Goal: Task Accomplishment & Management: Manage account settings

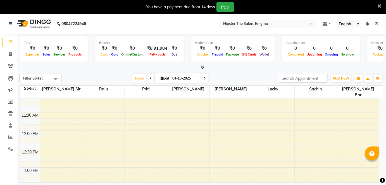
scroll to position [115, 0]
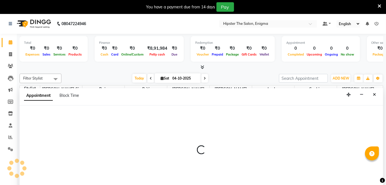
scroll to position [14, 0]
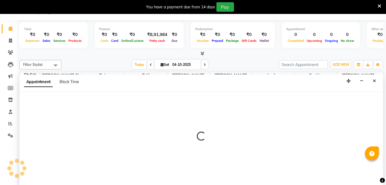
select select "85575"
select select "705"
select select "tentative"
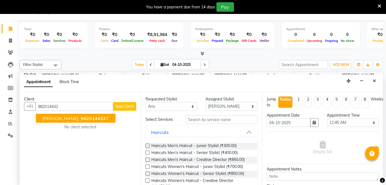
click at [85, 117] on span "982014432" at bounding box center [93, 119] width 25 height 6
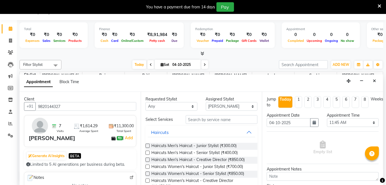
type input "9820144327"
click at [215, 117] on input "text" at bounding box center [222, 119] width 72 height 9
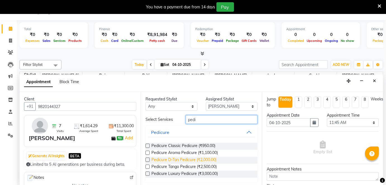
type input "pedi"
click at [202, 159] on span "Pedicure D-Tan Pedicure (₹2,000.00)" at bounding box center [183, 160] width 65 height 7
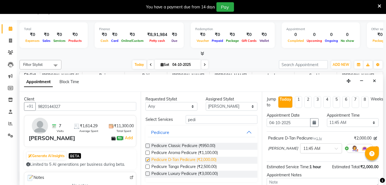
checkbox input "false"
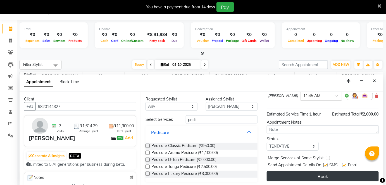
click at [301, 179] on button "Book" at bounding box center [323, 176] width 112 height 10
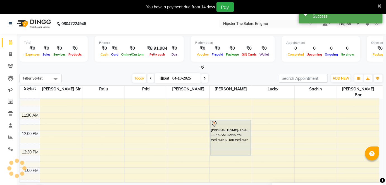
scroll to position [0, 0]
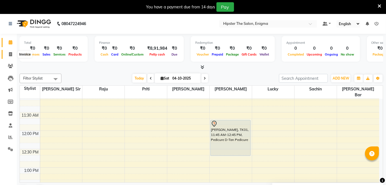
click at [7, 55] on span at bounding box center [11, 54] width 10 height 6
select select "service"
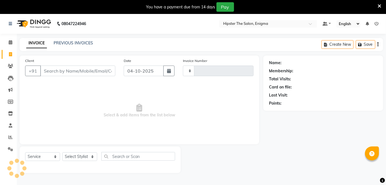
type input "1339"
select select "4468"
click at [77, 44] on link "PREVIOUS INVOICES" at bounding box center [73, 42] width 39 height 5
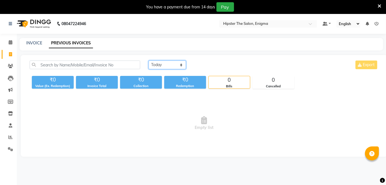
click at [172, 64] on select "Today Yesterday Custom Range" at bounding box center [166, 65] width 37 height 9
select select "yesterday"
click at [148, 61] on select "Today Yesterday Custom Range" at bounding box center [166, 65] width 37 height 9
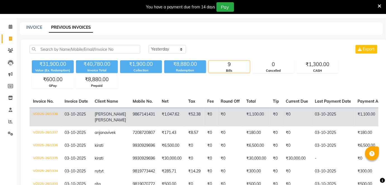
click at [168, 114] on td "₹1,047.62" at bounding box center [171, 117] width 27 height 19
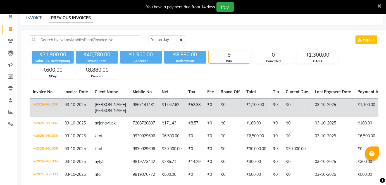
scroll to position [25, 0]
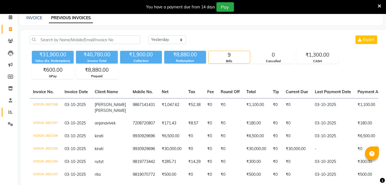
click at [12, 109] on link "Reports" at bounding box center [8, 112] width 13 height 9
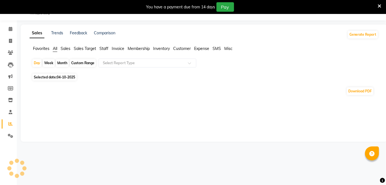
scroll to position [25, 0]
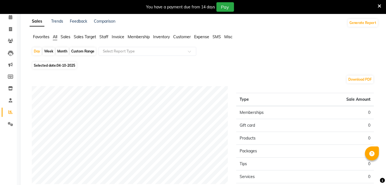
click at [85, 50] on div "Custom Range" at bounding box center [83, 51] width 26 height 8
select select "10"
select select "2025"
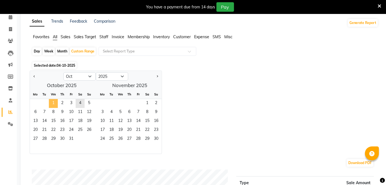
click at [52, 101] on span "1" at bounding box center [53, 103] width 9 height 9
click at [79, 99] on span "4" at bounding box center [80, 103] width 9 height 9
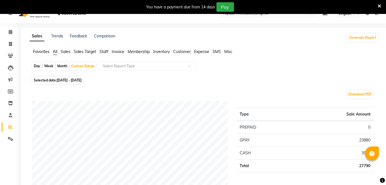
scroll to position [0, 0]
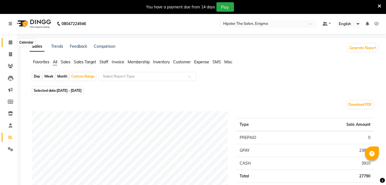
click at [8, 42] on span at bounding box center [11, 42] width 10 height 6
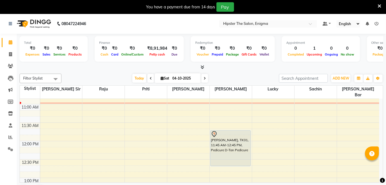
scroll to position [106, 0]
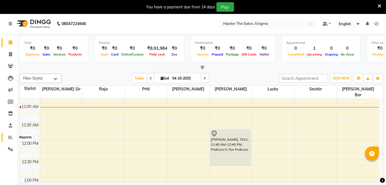
click at [11, 138] on icon at bounding box center [10, 137] width 4 height 4
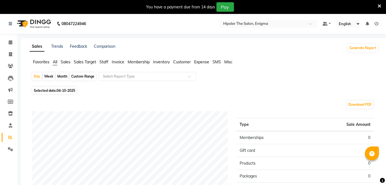
click at [103, 63] on span "Staff" at bounding box center [103, 61] width 9 height 5
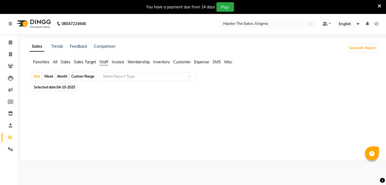
click at [86, 76] on div "Custom Range" at bounding box center [83, 77] width 26 height 8
select select "10"
select select "2025"
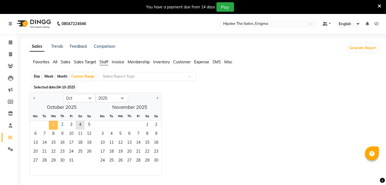
click at [52, 123] on span "1" at bounding box center [53, 125] width 9 height 9
click at [72, 124] on span "3" at bounding box center [71, 125] width 9 height 9
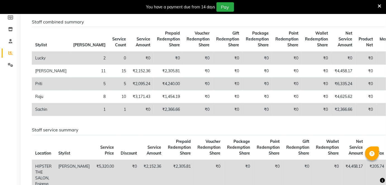
scroll to position [85, 0]
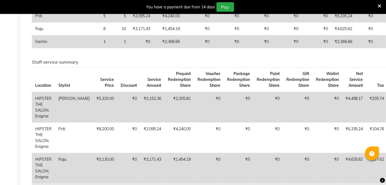
scroll to position [152, 0]
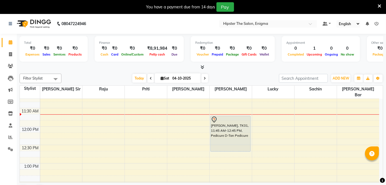
scroll to position [119, 0]
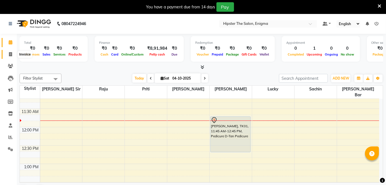
click at [8, 57] on span at bounding box center [11, 54] width 10 height 6
select select "service"
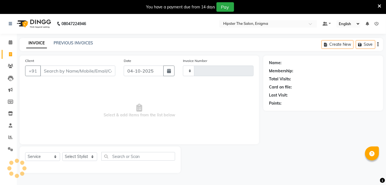
type input "1339"
select select "4468"
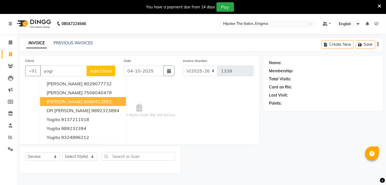
click at [69, 100] on span "YOGINI ARORA" at bounding box center [65, 102] width 36 height 6
type input "8080412862"
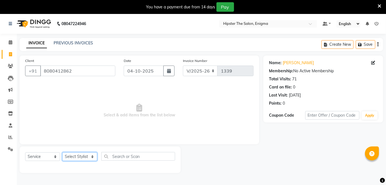
click at [74, 156] on select "Select Stylist Aishu Akansha anil Ashik Bhavin sir iershad Lucky meeth Minaz po…" at bounding box center [79, 156] width 35 height 9
select select "85797"
click at [62, 152] on select "Select Stylist Aishu Akansha anil Ashik Bhavin sir iershad Lucky meeth Minaz po…" at bounding box center [79, 156] width 35 height 9
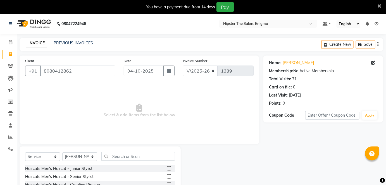
click at [167, 168] on label at bounding box center [169, 168] width 4 height 4
click at [167, 168] on input "checkbox" at bounding box center [169, 169] width 4 height 4
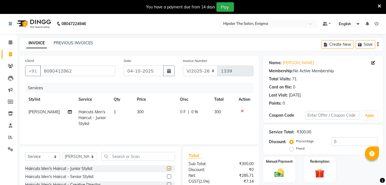
checkbox input "false"
click at [347, 144] on input "0" at bounding box center [355, 141] width 46 height 9
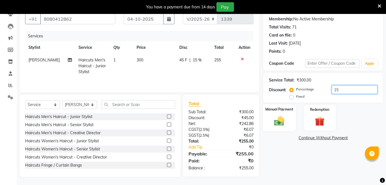
type input "15"
click at [289, 116] on div "Manual Payment" at bounding box center [279, 117] width 33 height 27
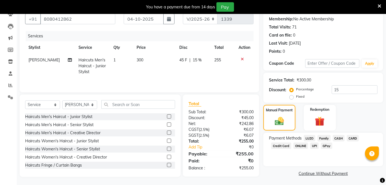
click at [328, 144] on span "GPay" at bounding box center [326, 146] width 11 height 6
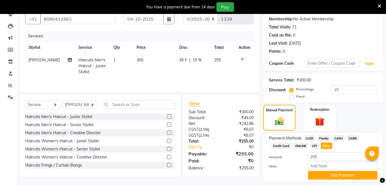
scroll to position [68, 0]
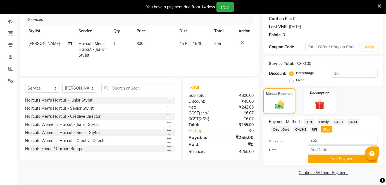
click at [353, 121] on span "CARD" at bounding box center [353, 122] width 12 height 6
click at [333, 160] on button "Add Payment" at bounding box center [343, 159] width 70 height 9
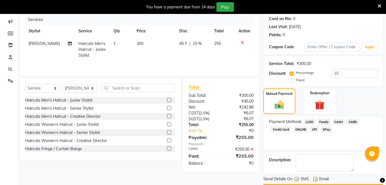
scroll to position [84, 0]
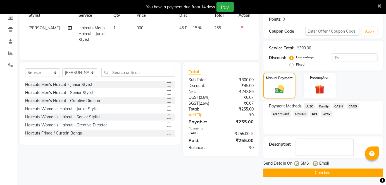
click at [315, 170] on button "Checkout" at bounding box center [323, 173] width 120 height 9
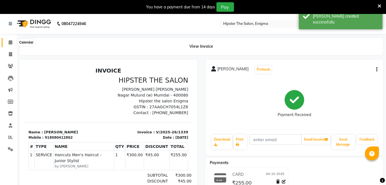
click at [11, 42] on icon at bounding box center [11, 42] width 4 height 4
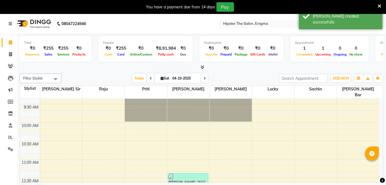
scroll to position [51, 0]
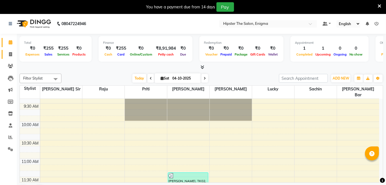
click at [11, 58] on link "Invoice" at bounding box center [8, 54] width 13 height 9
select select "service"
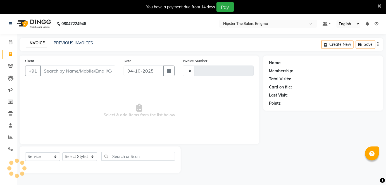
type input "1340"
select select "4468"
click at [74, 75] on input "Client" at bounding box center [77, 71] width 75 height 11
